Goal: Task Accomplishment & Management: Manage account settings

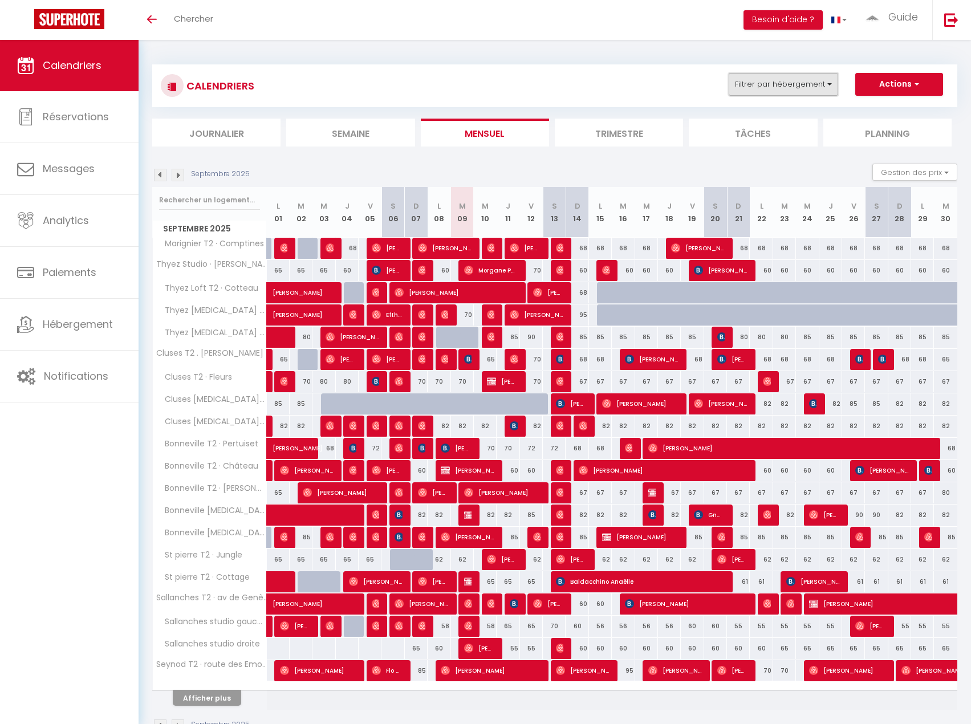
click at [814, 77] on button "Filtrer par hébergement" at bounding box center [782, 84] width 109 height 23
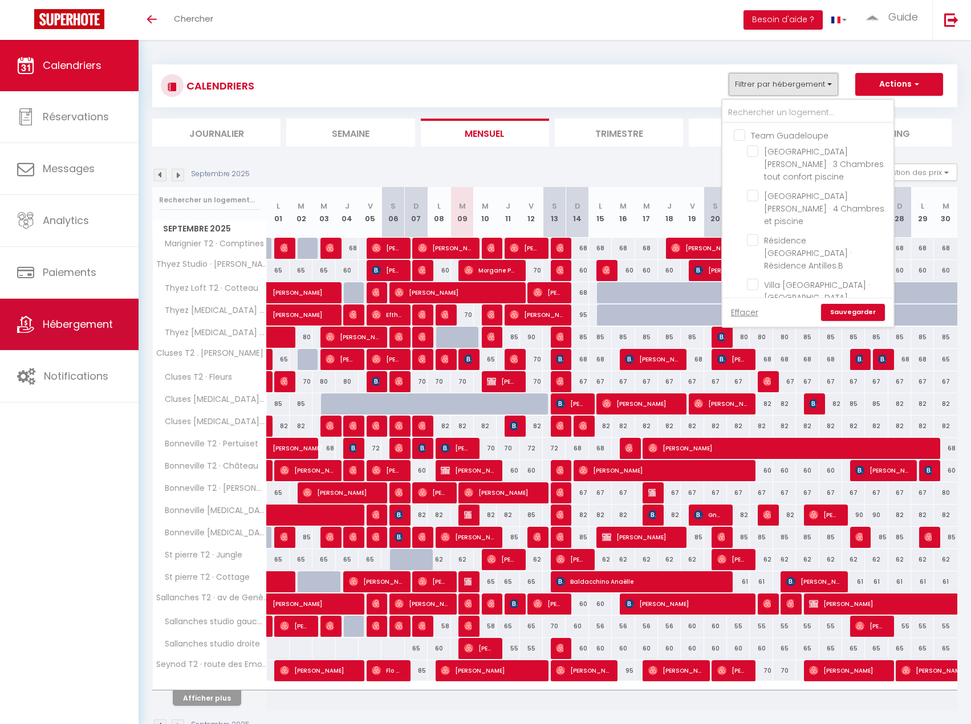
click at [67, 307] on link "Hébergement" at bounding box center [69, 324] width 139 height 51
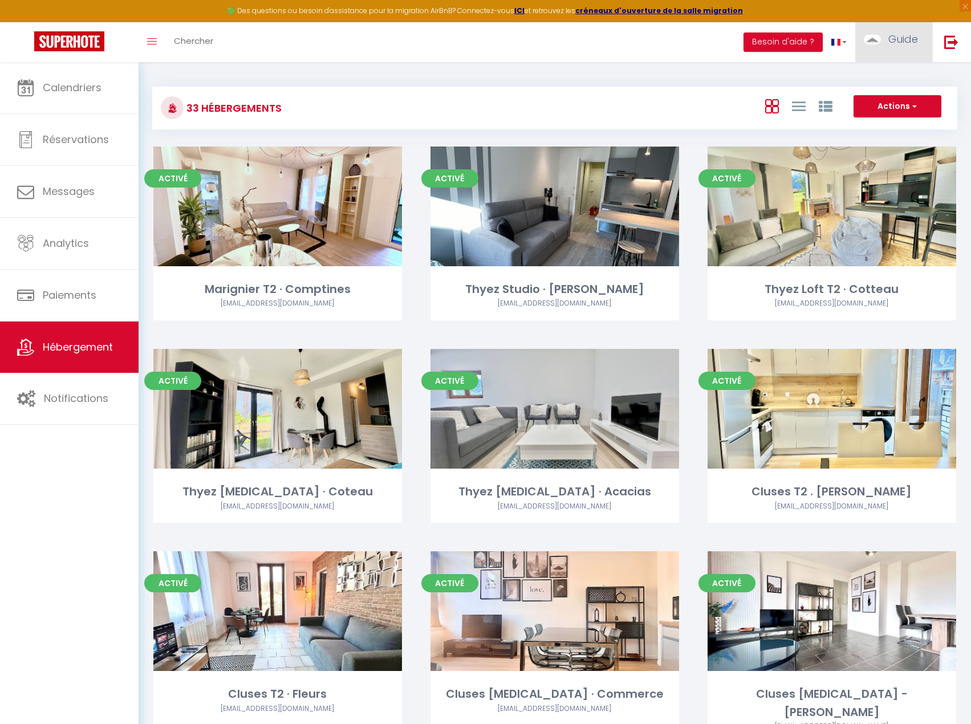
click at [889, 48] on link "Guide" at bounding box center [893, 42] width 77 height 40
click at [876, 75] on link "Paramètres" at bounding box center [886, 79] width 84 height 19
select select "fr"
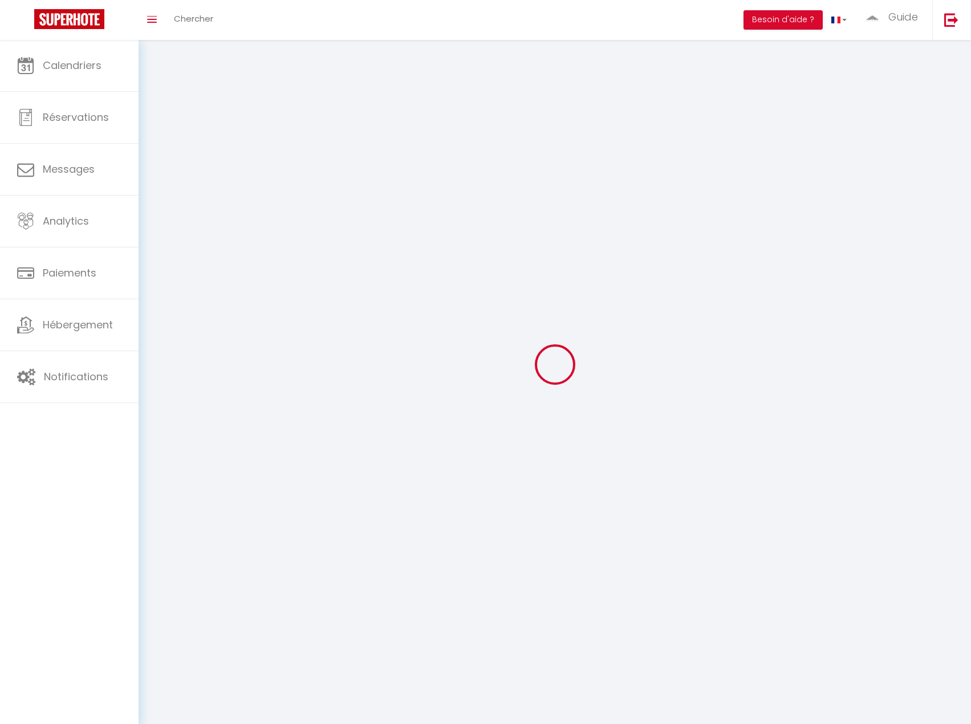
type input "Guide"
type input "Property"
type input "0658562825"
type input "[STREET_ADDRESS]"
type input "74130"
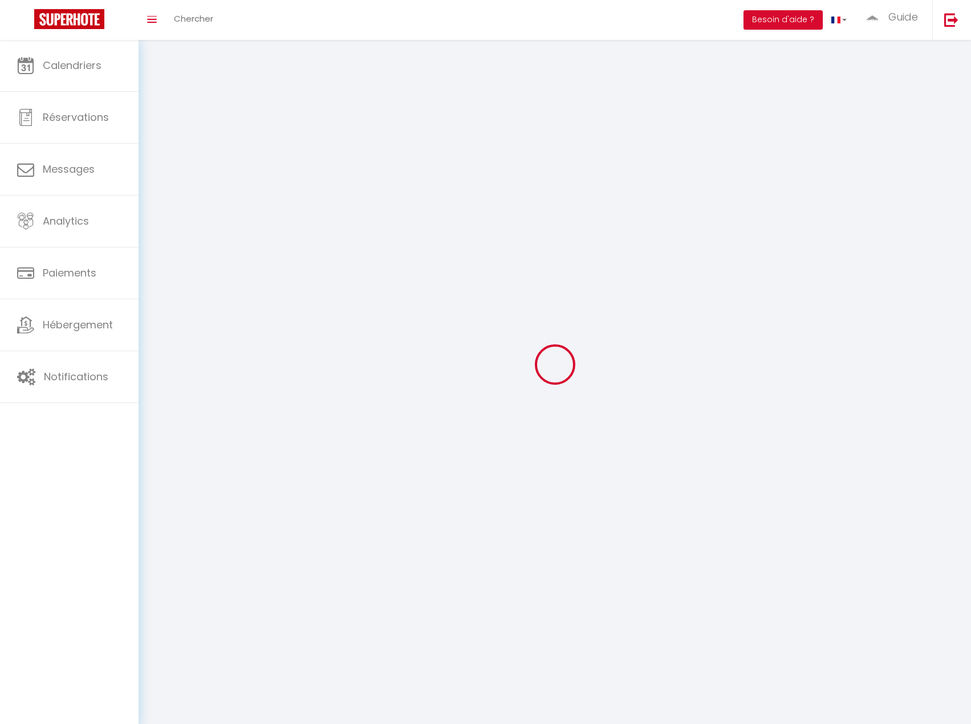
type input "Bonneville"
type input "Lj5SClOZ5uIB2577586UIN7OH"
type input "r4Z9Fip0g6OstbGIlHGCE8OiG"
type input "[URL][DOMAIN_NAME]"
select select "28"
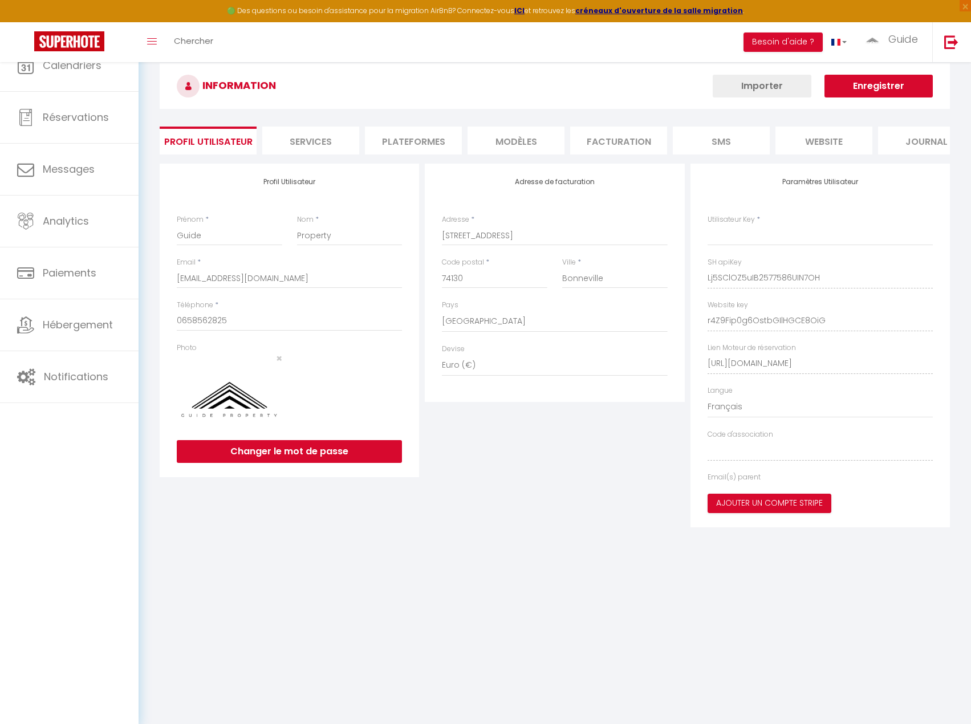
type input "Lj5SClOZ5uIB2577586UIN7OH"
type input "r4Z9Fip0g6OstbGIlHGCE8OiG"
type input "[URL][DOMAIN_NAME]"
select select "fr"
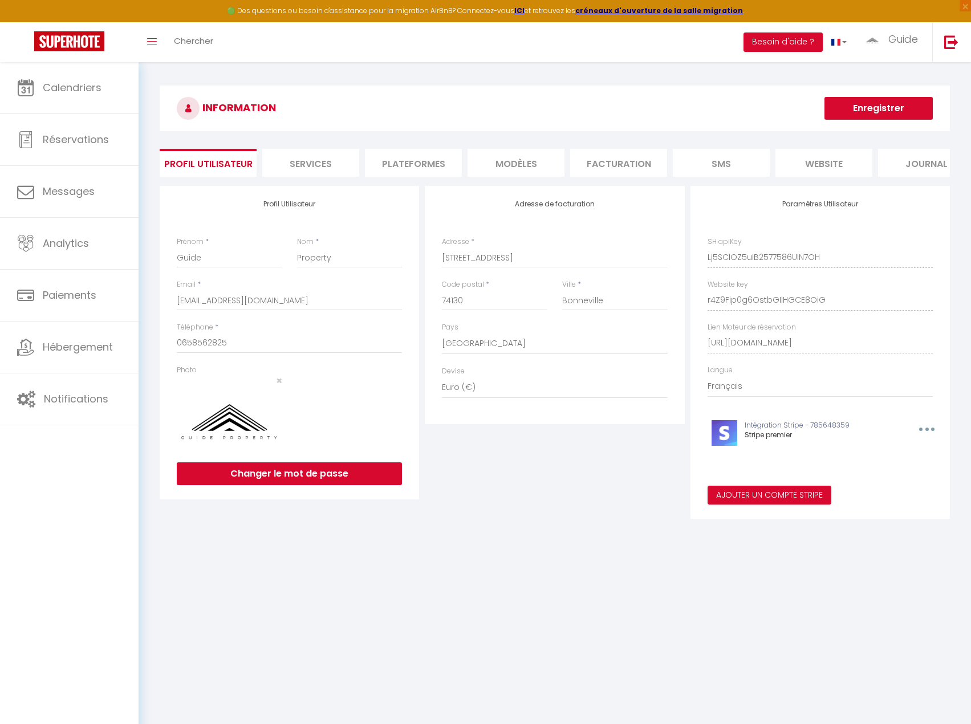
click at [442, 152] on li "Plateformes" at bounding box center [413, 163] width 97 height 28
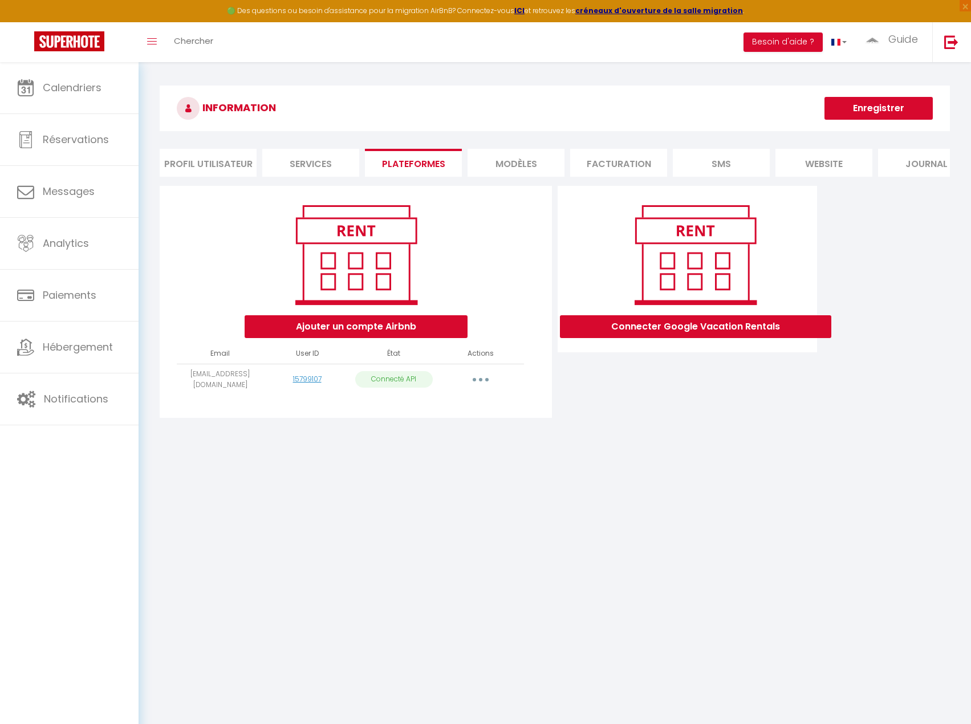
click at [485, 389] on button "button" at bounding box center [481, 380] width 32 height 18
click at [473, 415] on link "Importer les appartements" at bounding box center [430, 405] width 126 height 19
select select "33421"
select select "33422"
select select "33423"
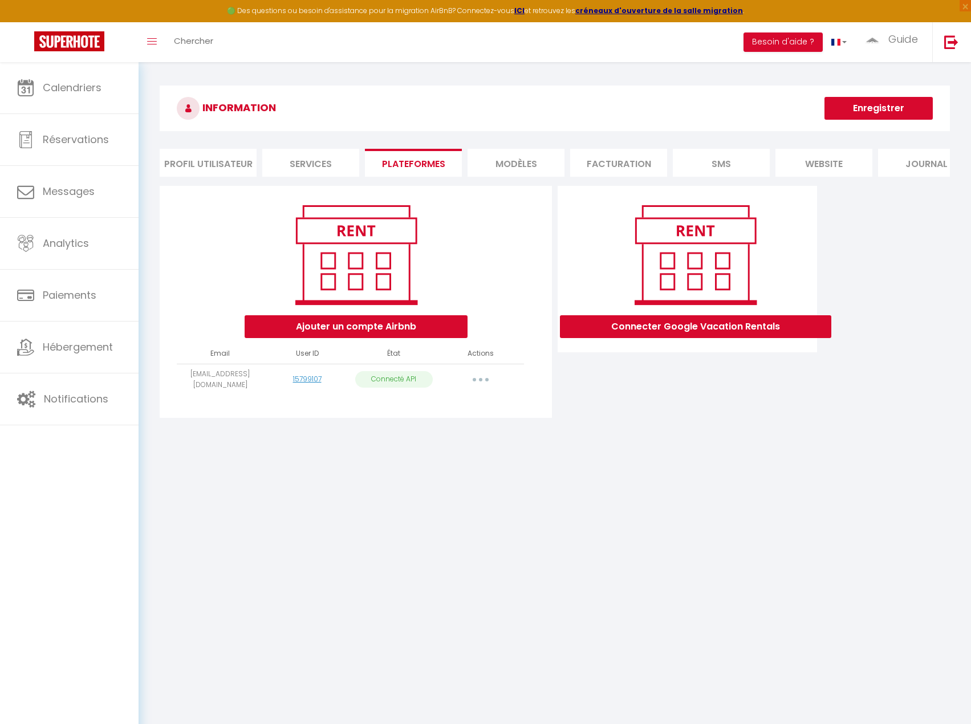
select select "33424"
select select "33425"
select select "33426"
select select "33430"
select select "33431"
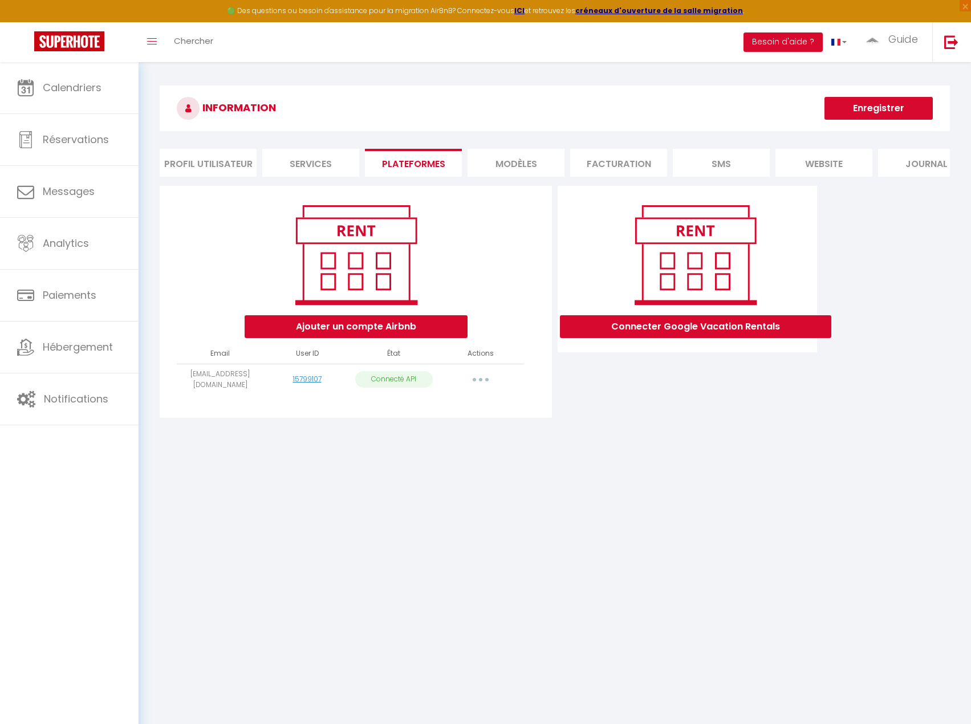
select select "36537"
select select "41302"
select select "41434"
select select "44589"
select select "46299"
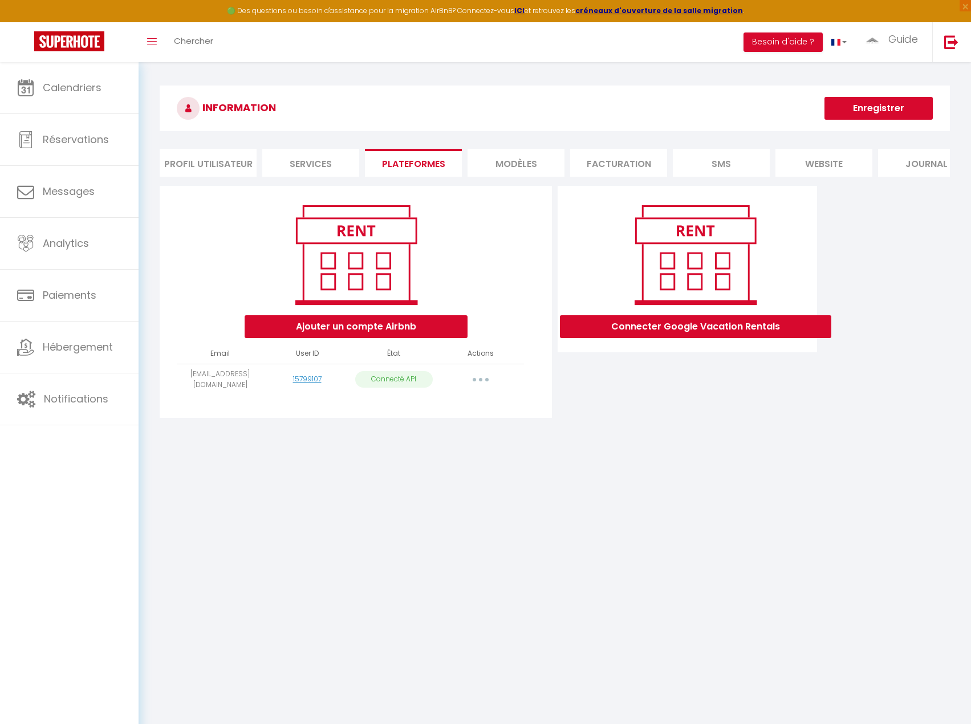
select select "47623"
select select "47721"
select select "49375"
select select "49897"
select select "50161"
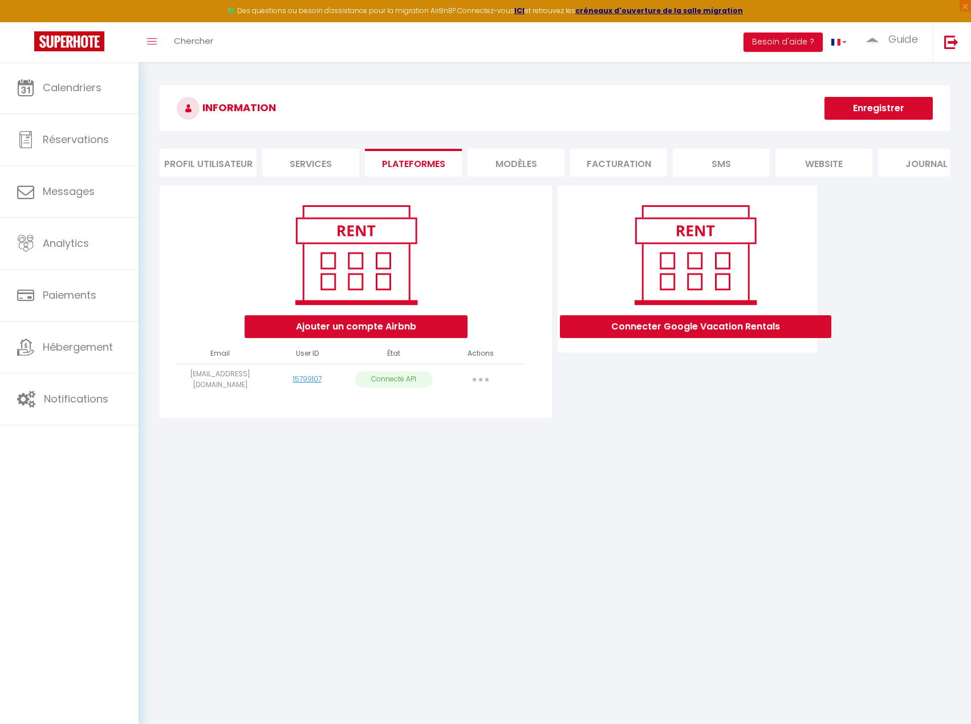
select select "50289"
select select "51476"
select select "52313"
select select "52759"
select select "57629"
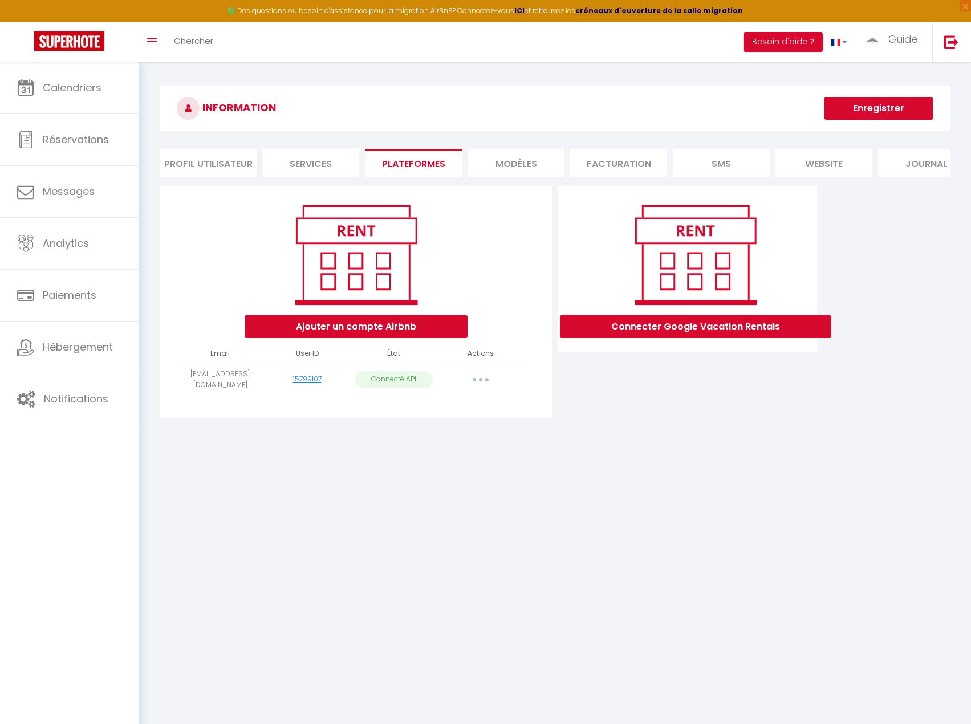
select select "63030"
select select "63351"
select select "63493"
select select "64111"
select select "64848"
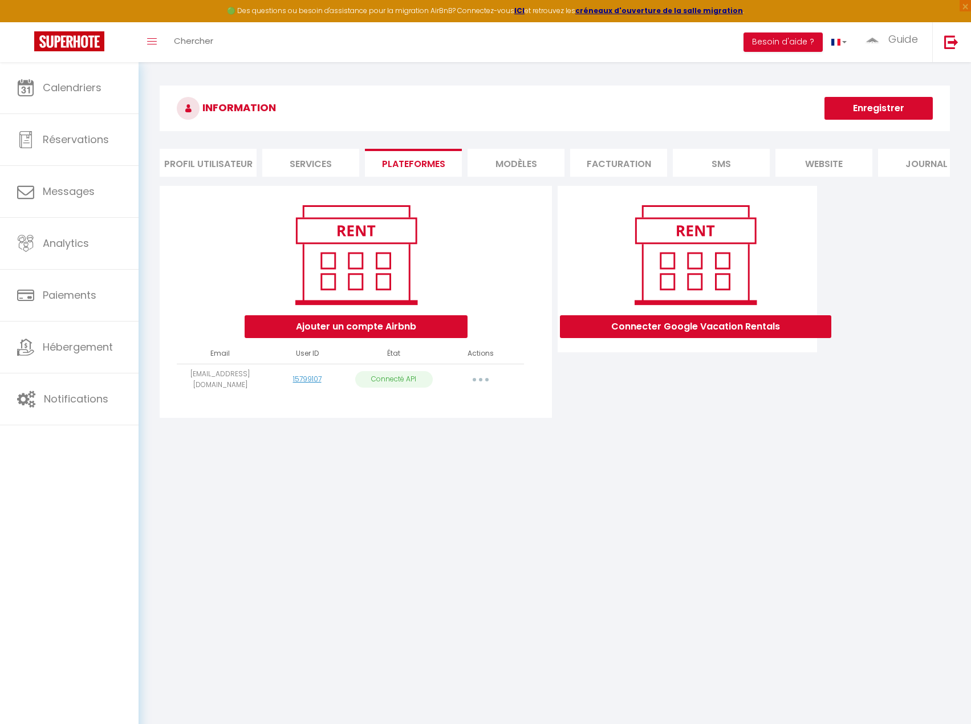
select select "70391"
select select "70392"
select select "72141"
select select "76696"
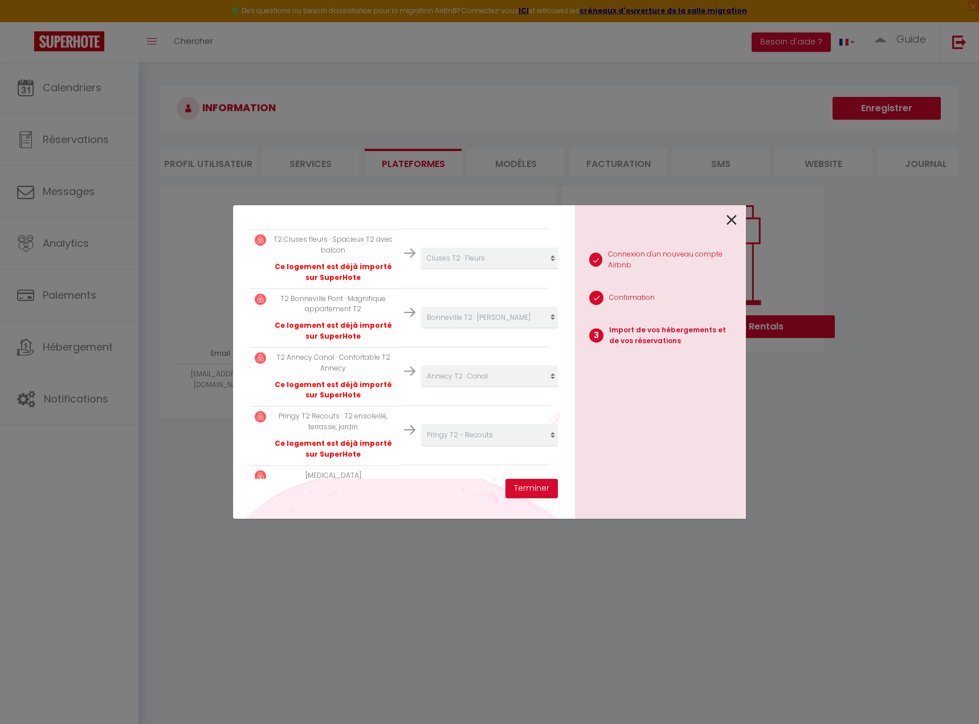
scroll to position [1663, 0]
